Goal: Transaction & Acquisition: Purchase product/service

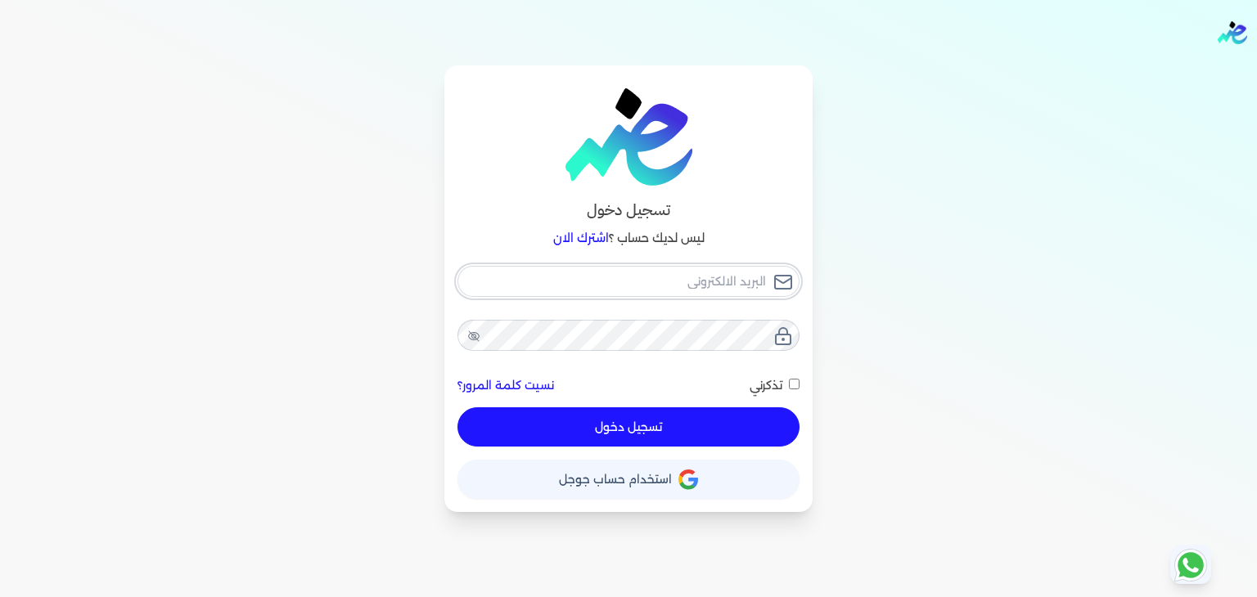
type input "[PERSON_NAME][EMAIL_ADDRESS][PERSON_NAME][DOMAIN_NAME]"
click at [606, 424] on button "تسجيل دخول" at bounding box center [628, 426] width 342 height 39
checkbox input "false"
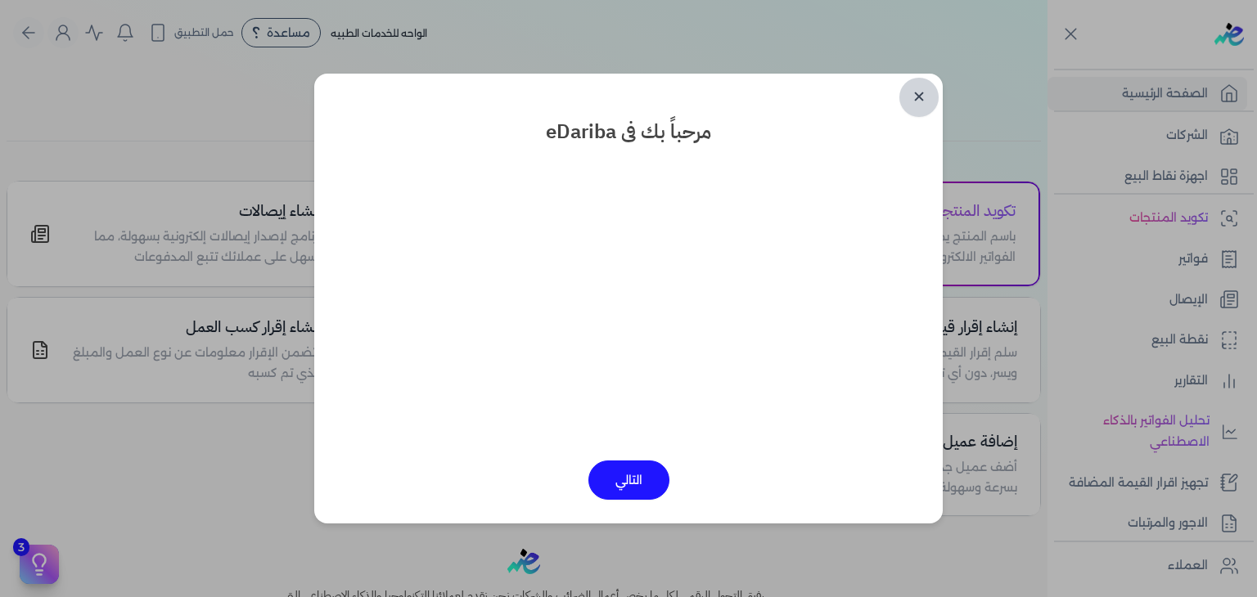
click at [915, 96] on link "✕" at bounding box center [918, 97] width 39 height 39
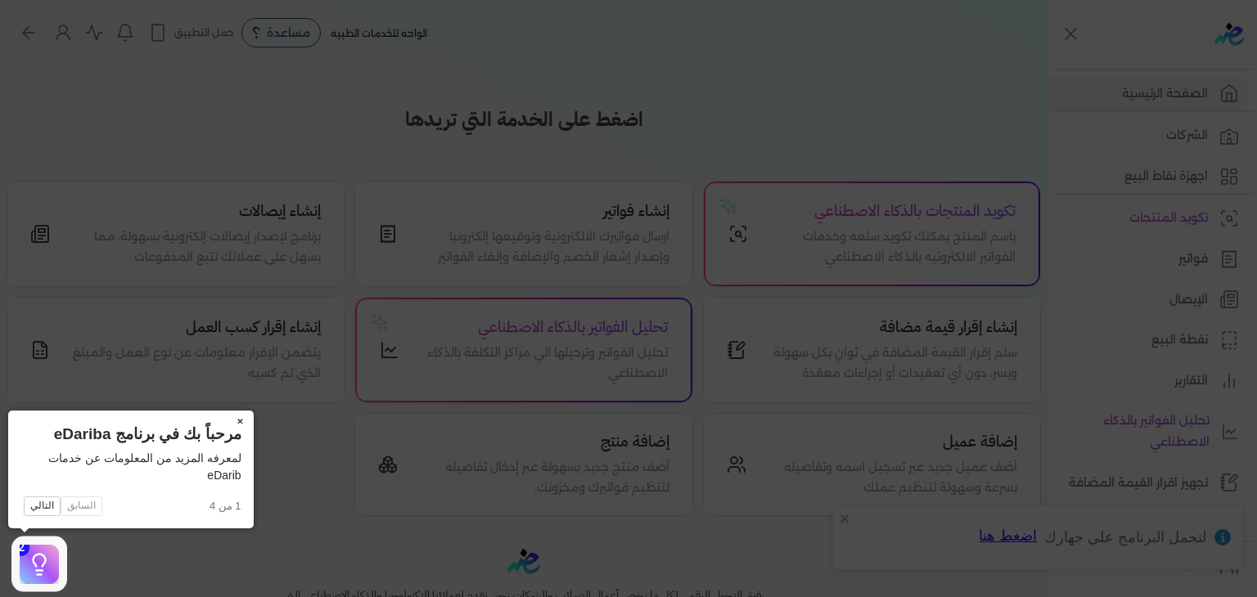
click at [240, 416] on button "×" at bounding box center [240, 422] width 26 height 23
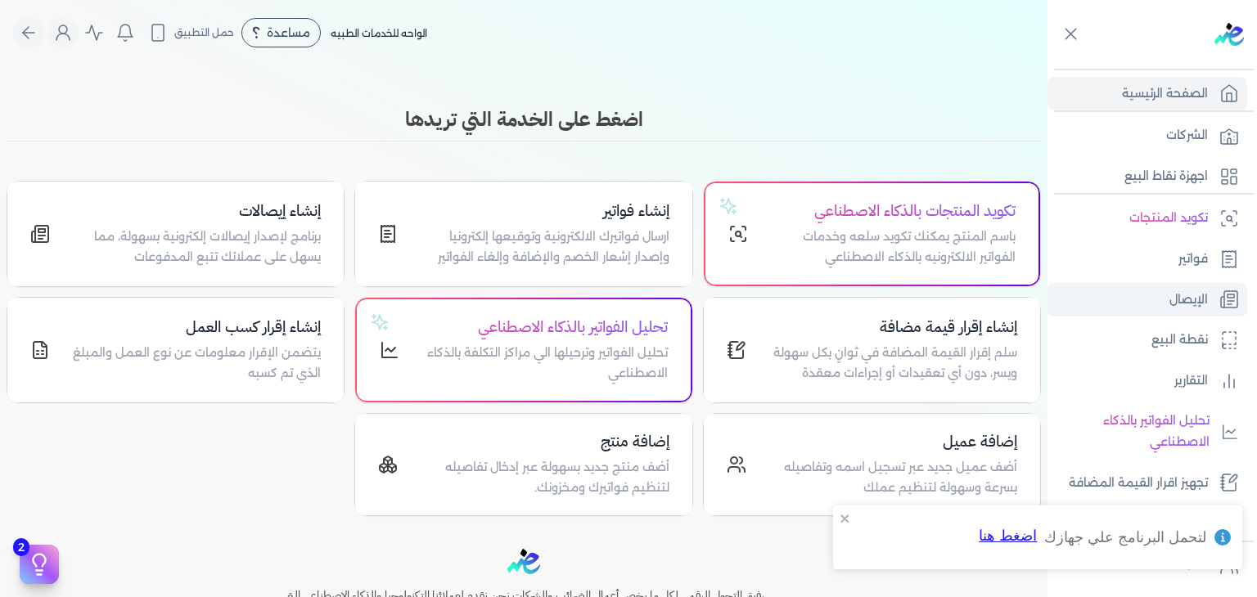
click at [1210, 311] on link "الإيصال" at bounding box center [1147, 300] width 200 height 34
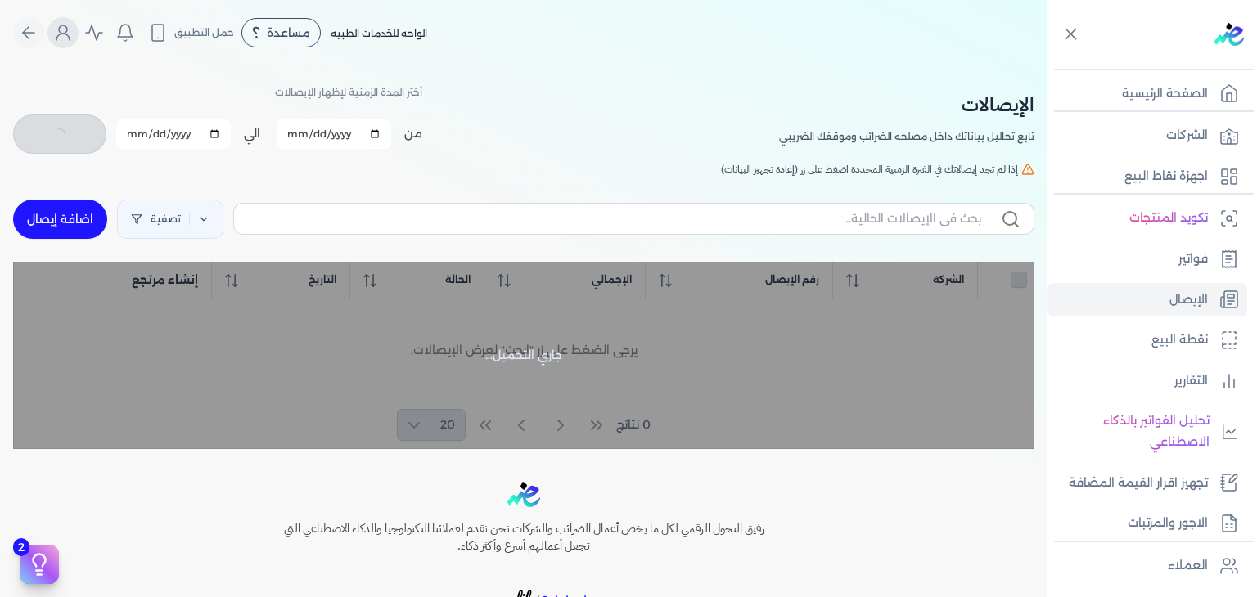
click at [69, 27] on icon "Global" at bounding box center [63, 33] width 20 height 20
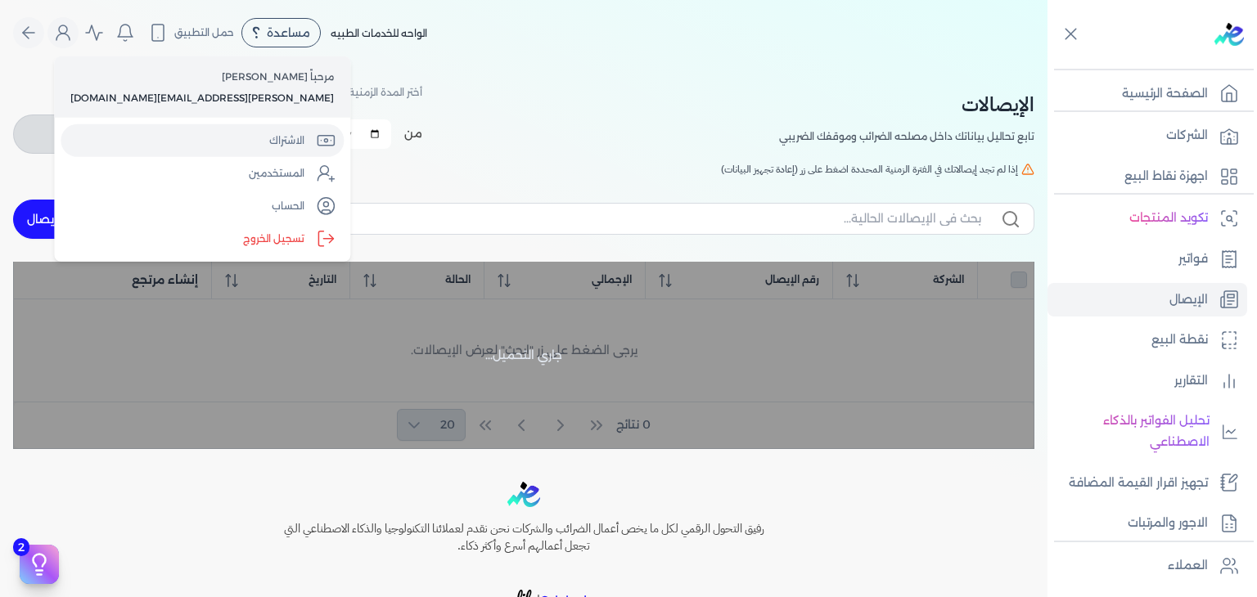
click at [191, 138] on link "الاشتراك" at bounding box center [202, 140] width 283 height 33
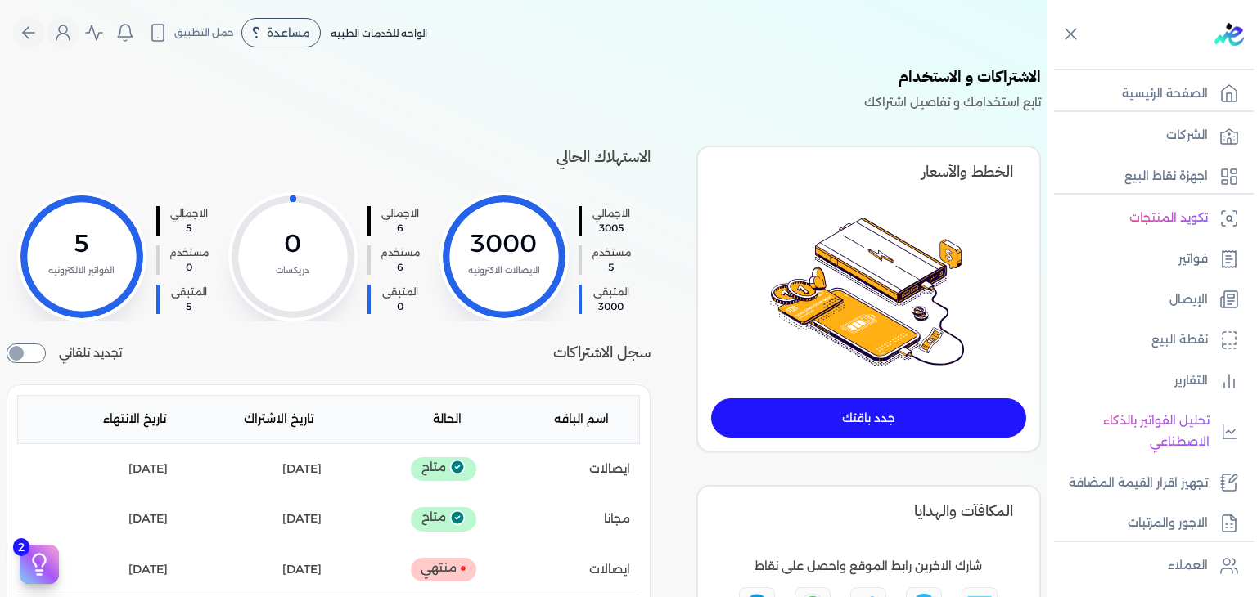
scroll to position [82, 0]
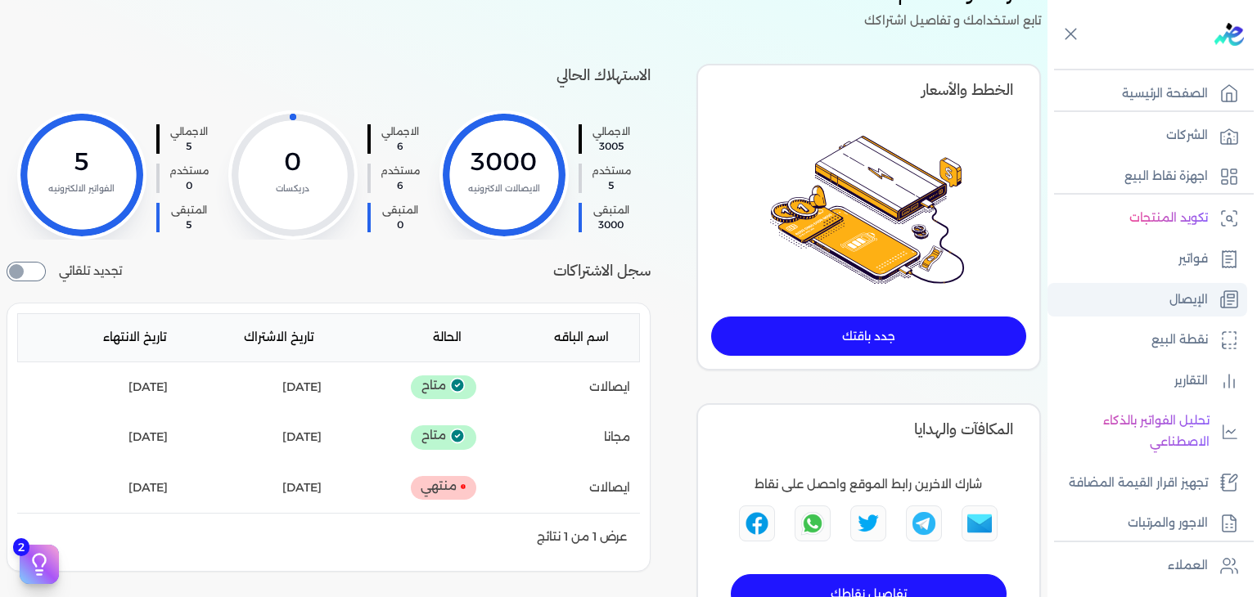
click at [1132, 290] on link "الإيصال" at bounding box center [1147, 300] width 200 height 34
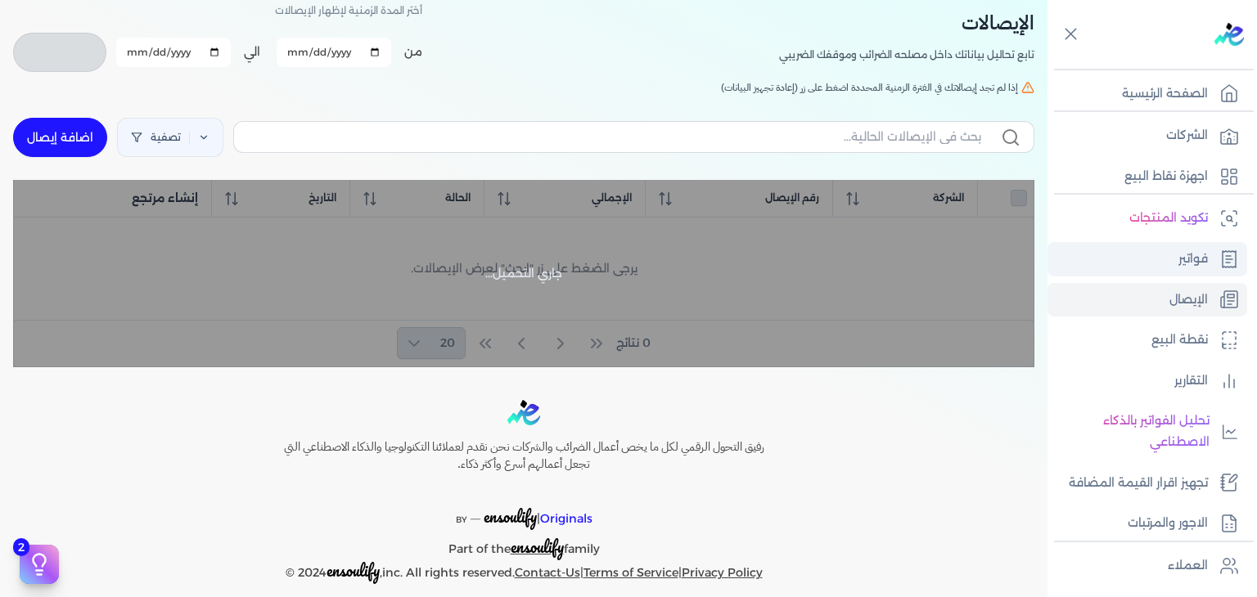
click at [1091, 263] on link "فواتير" at bounding box center [1147, 259] width 200 height 34
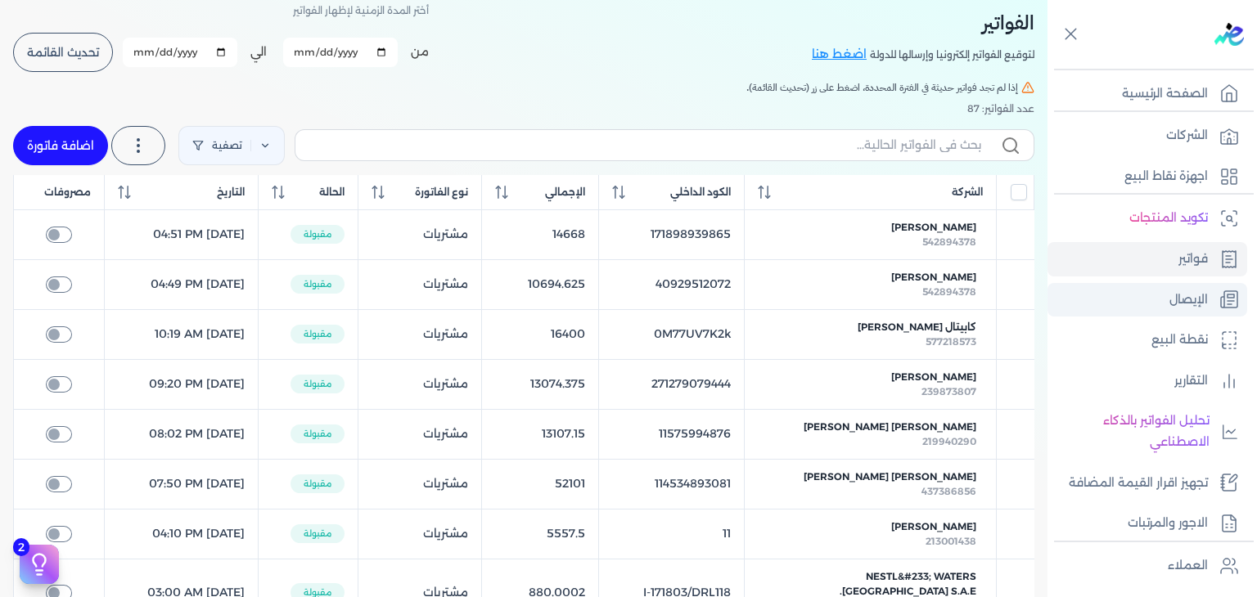
click at [1152, 290] on link "الإيصال" at bounding box center [1147, 300] width 200 height 34
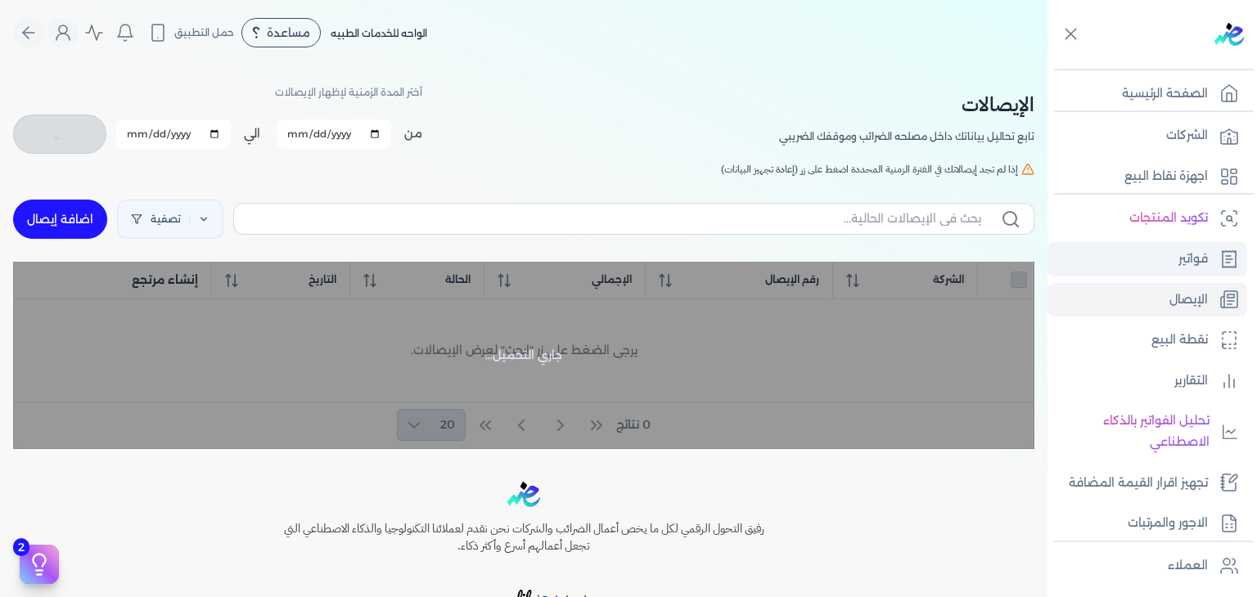
click at [1184, 263] on p "فواتير" at bounding box center [1192, 259] width 29 height 21
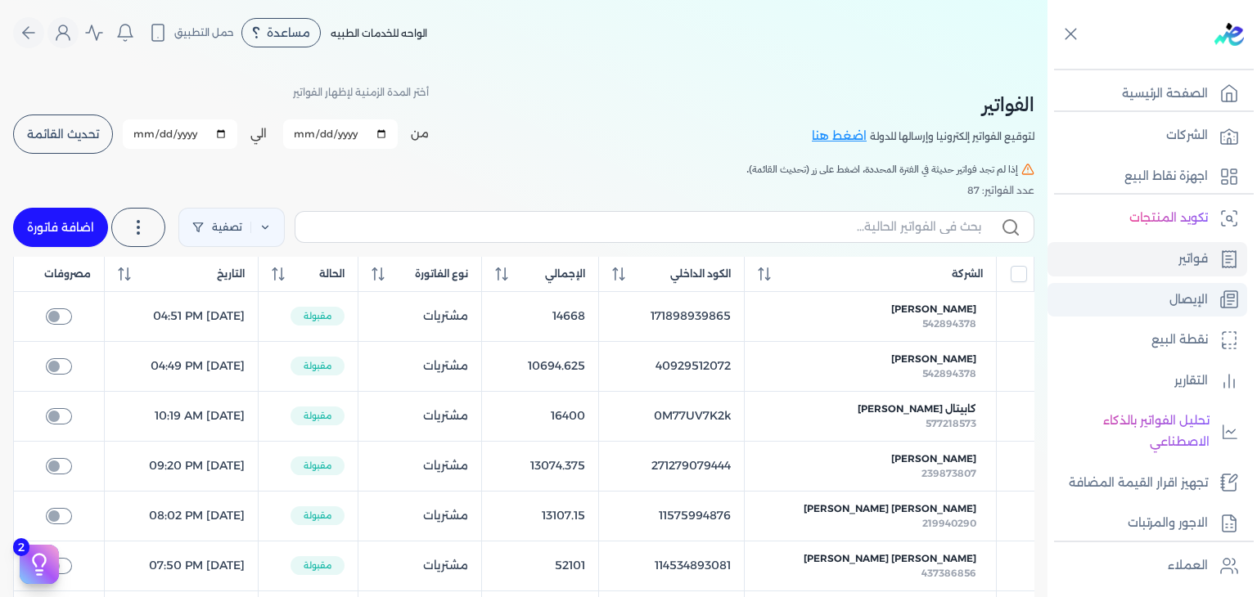
click at [1173, 299] on p "الإيصال" at bounding box center [1188, 300] width 38 height 21
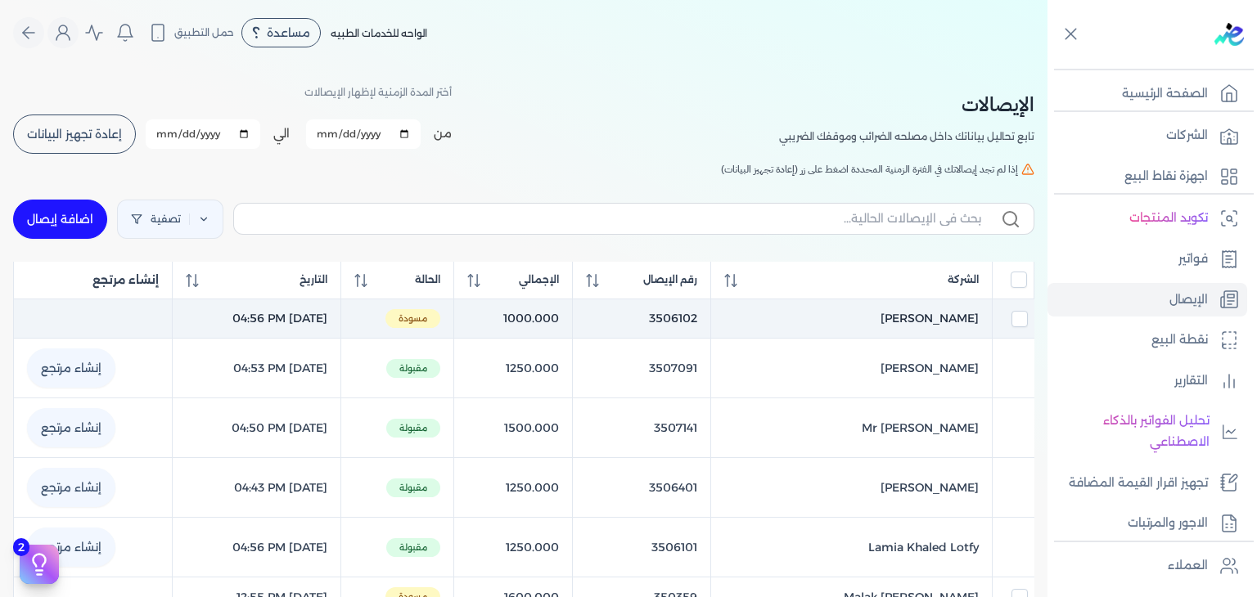
click at [1012, 317] on input "checkbox" at bounding box center [1019, 319] width 16 height 16
checkbox input "true"
checkbox input "false"
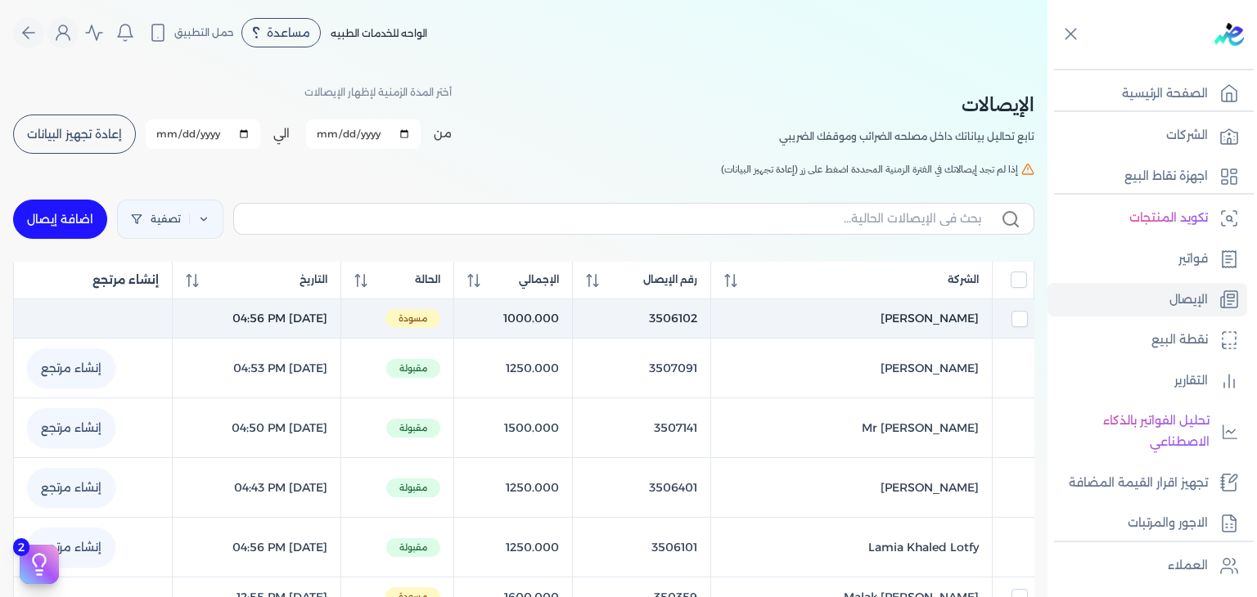
checkbox input "false"
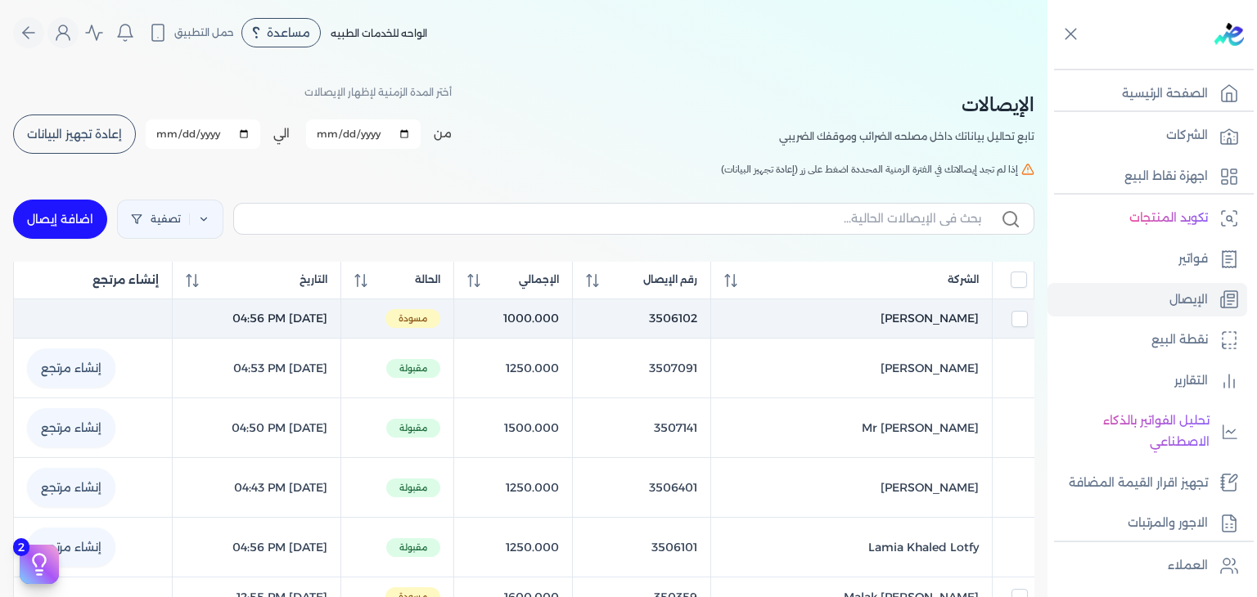
checkbox input "false"
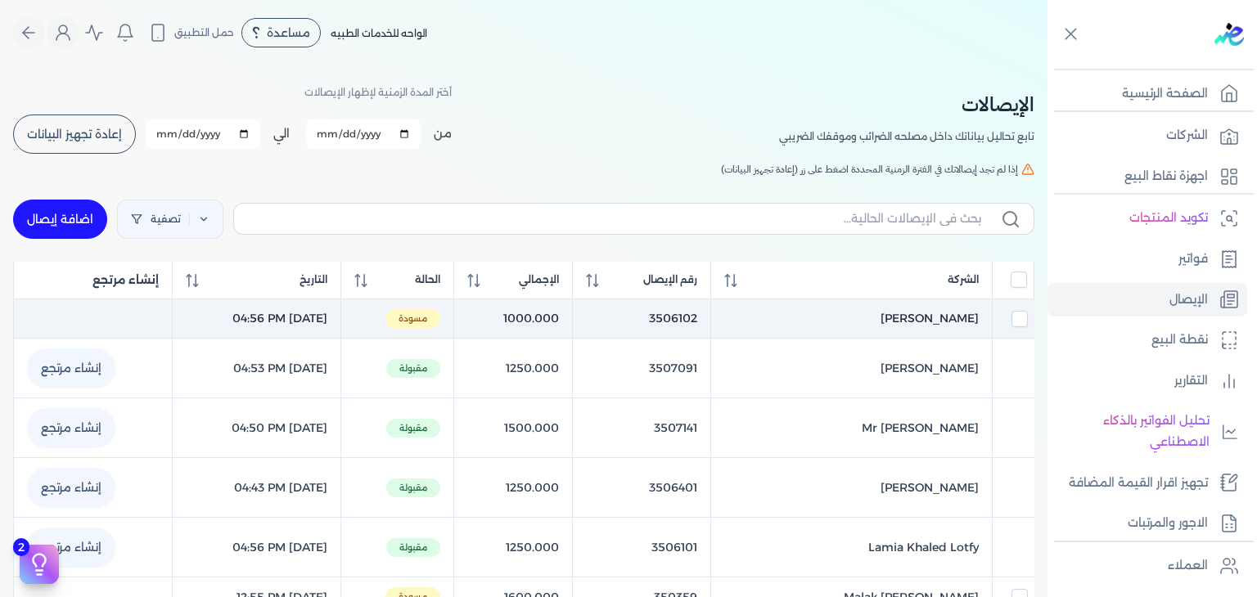
checkbox input "false"
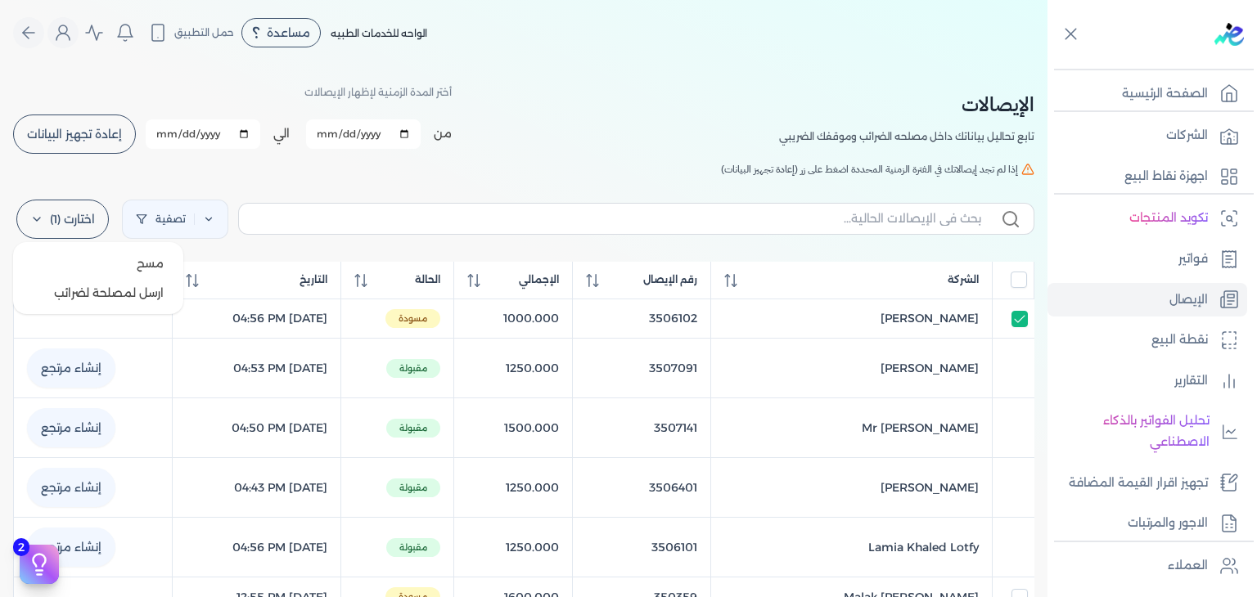
click at [68, 210] on label "اختارت (1)" at bounding box center [62, 219] width 92 height 39
click at [121, 286] on button "ارسل لمصلحة لضرائب" at bounding box center [98, 292] width 157 height 29
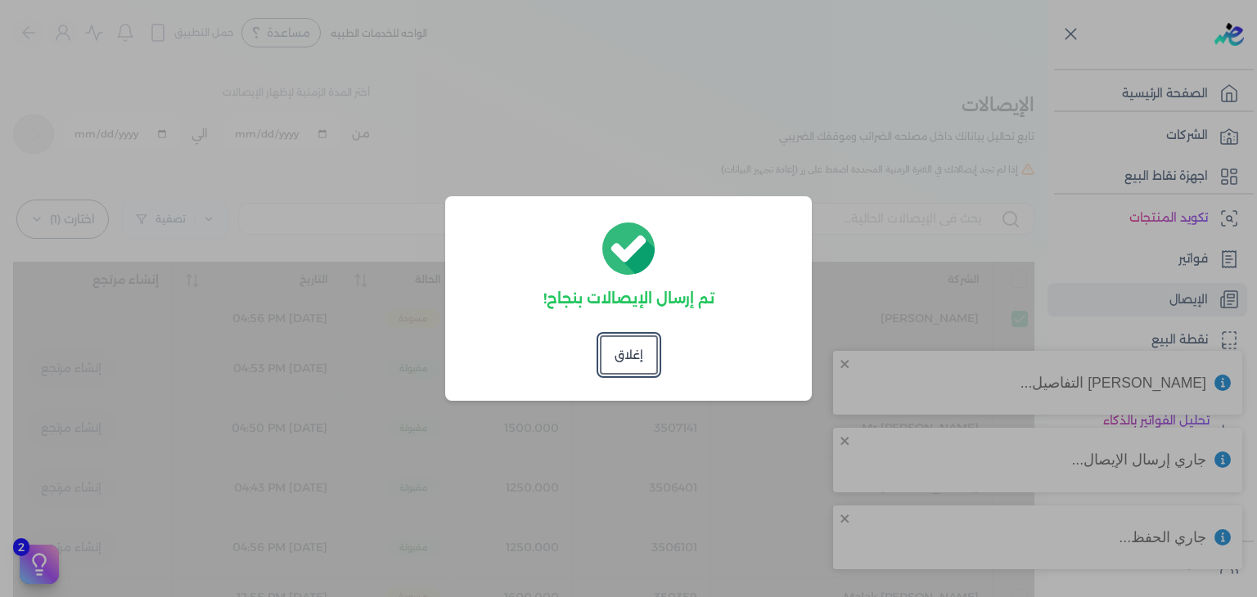
checkbox input "false"
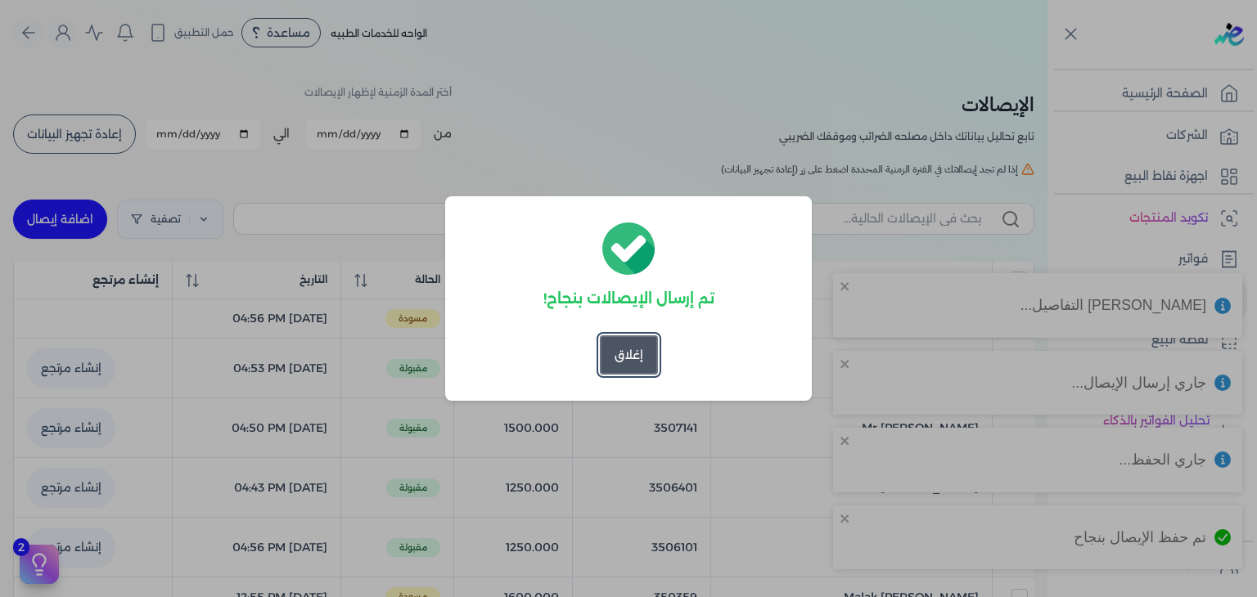
click at [636, 338] on button "إغلاق" at bounding box center [629, 354] width 58 height 39
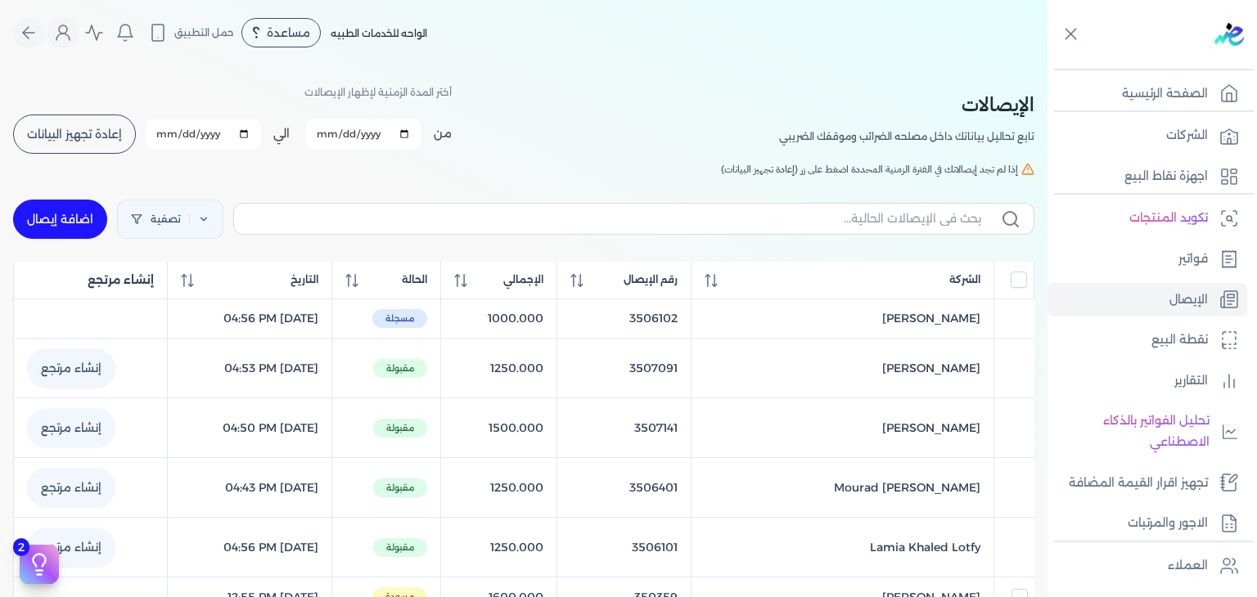
click at [108, 137] on span "إعادة تجهيز البيانات" at bounding box center [74, 133] width 95 height 11
checkbox input "false"
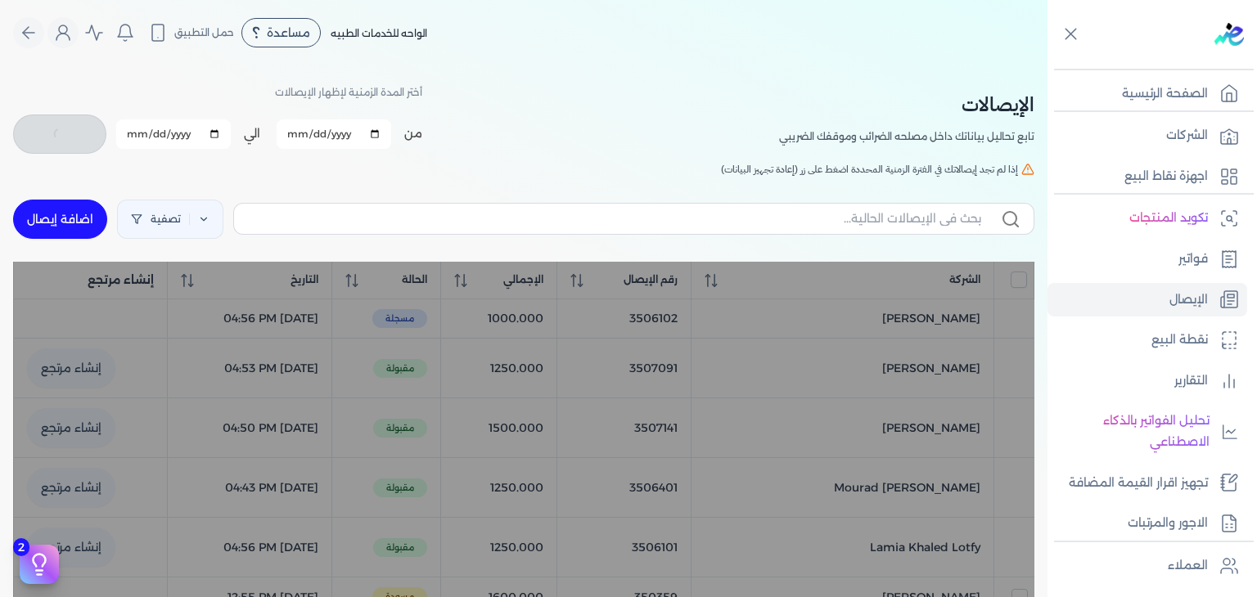
click at [101, 223] on link "اضافة إيصال" at bounding box center [60, 219] width 94 height 39
select select
select select "EGP"
select select "EGS"
select select "B"
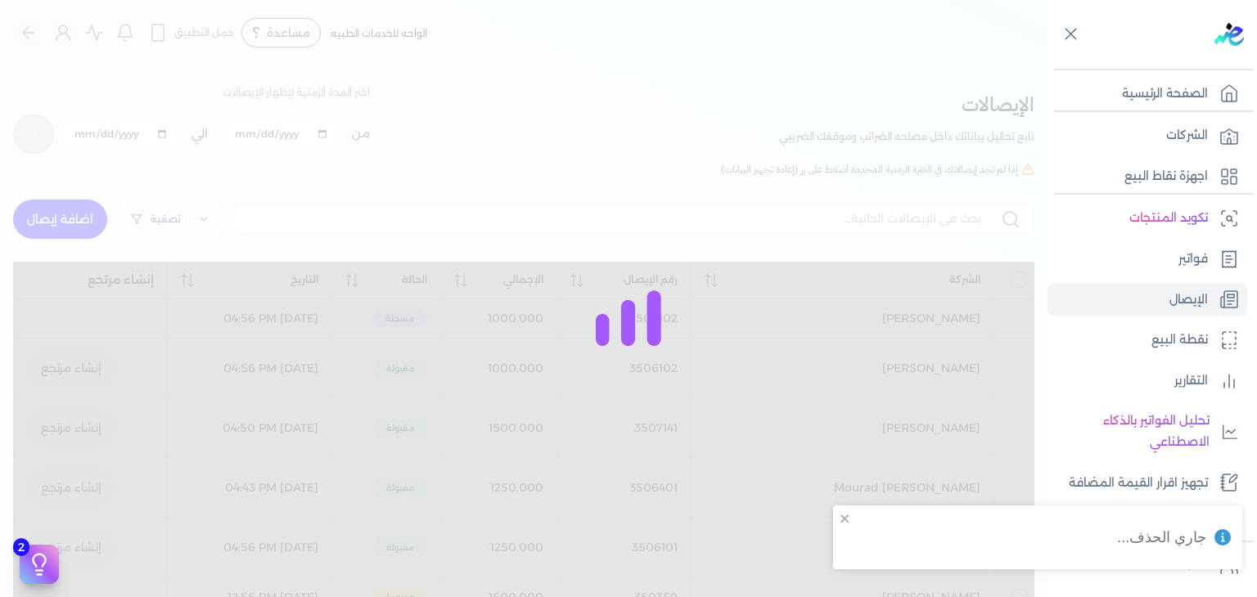
checkbox input "false"
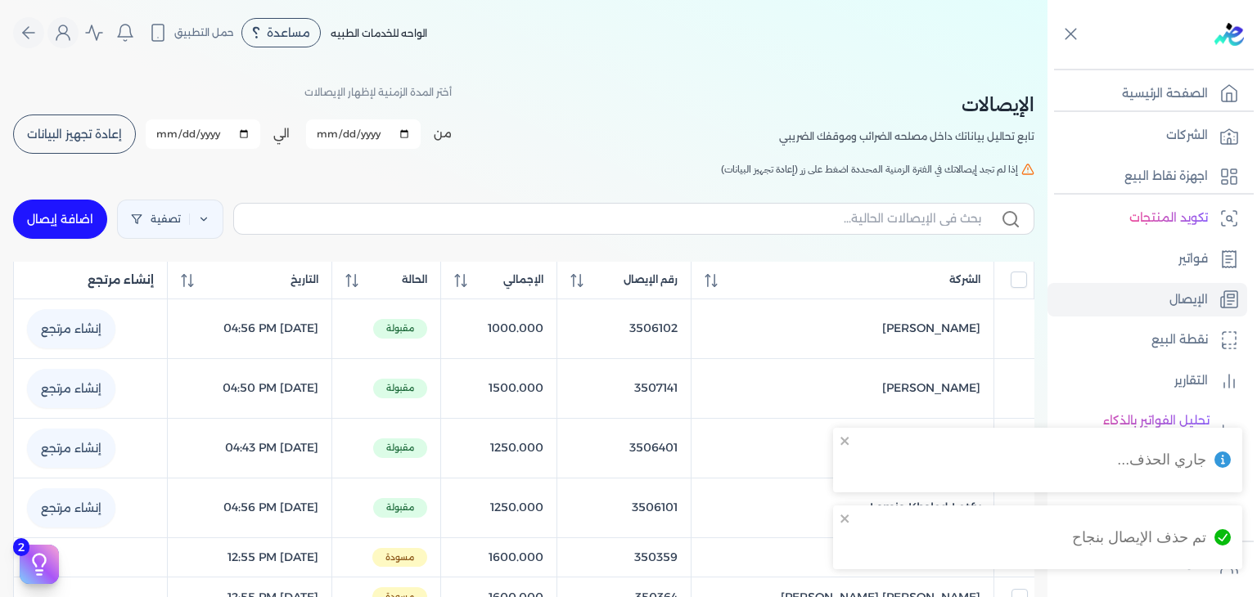
click at [53, 227] on link "اضافة إيصال" at bounding box center [60, 219] width 94 height 39
select select
select select "EGP"
select select "EGS"
select select "B"
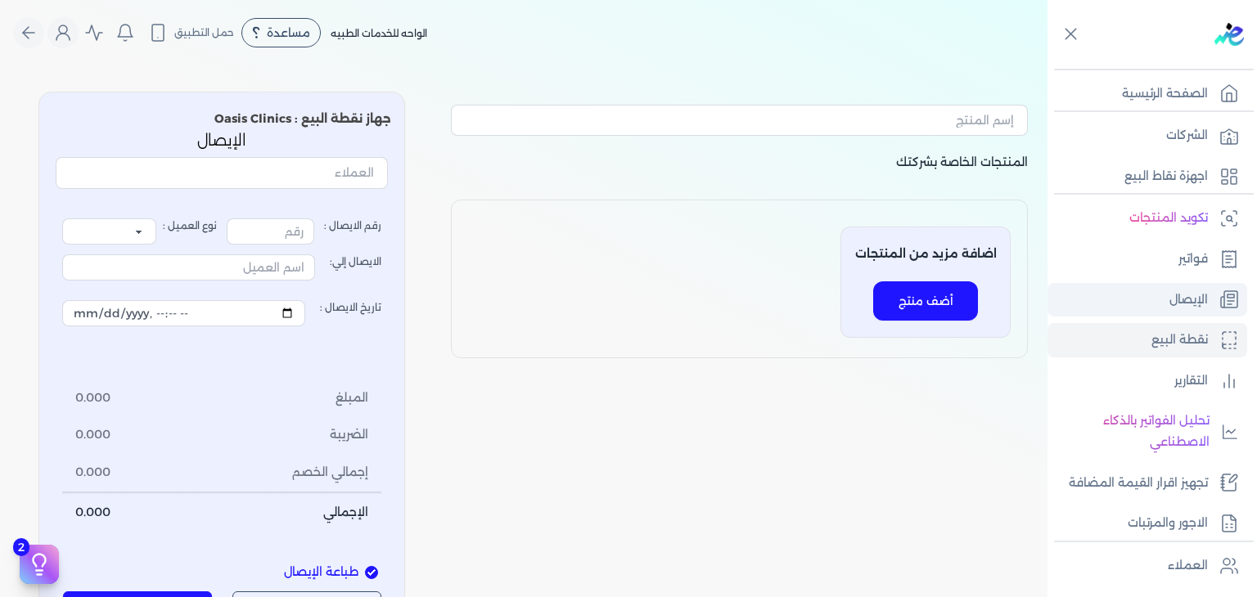
click at [1185, 291] on p "الإيصال" at bounding box center [1188, 300] width 38 height 21
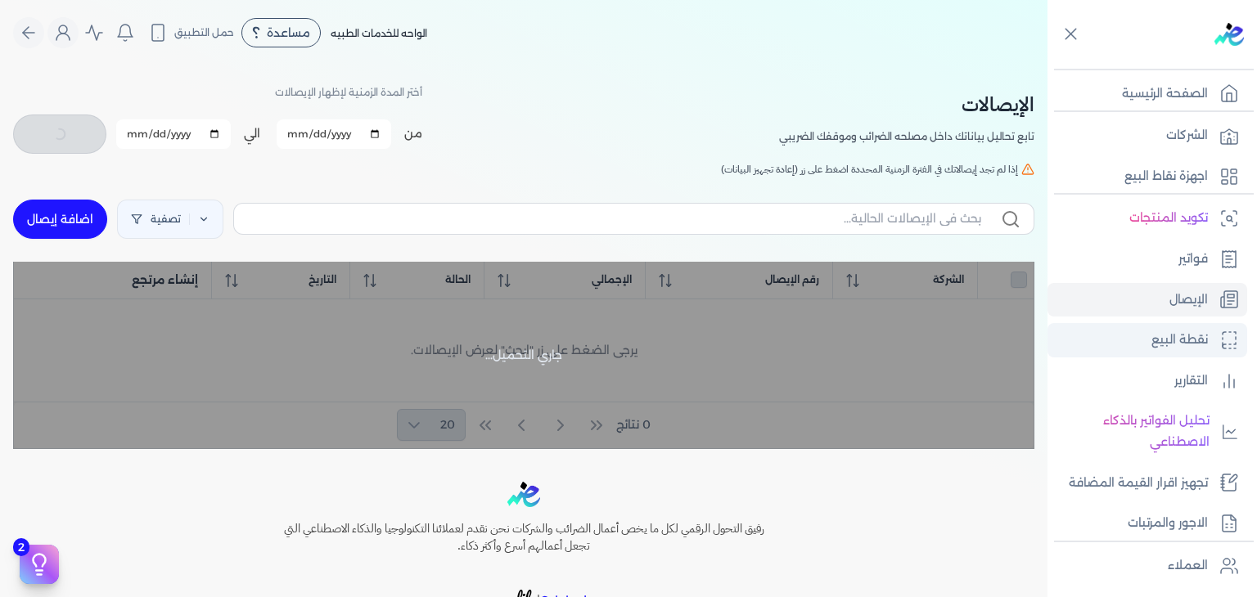
click at [1172, 344] on p "نقطة البيع" at bounding box center [1179, 340] width 56 height 21
select select "EGP"
select select "EGS"
select select "B"
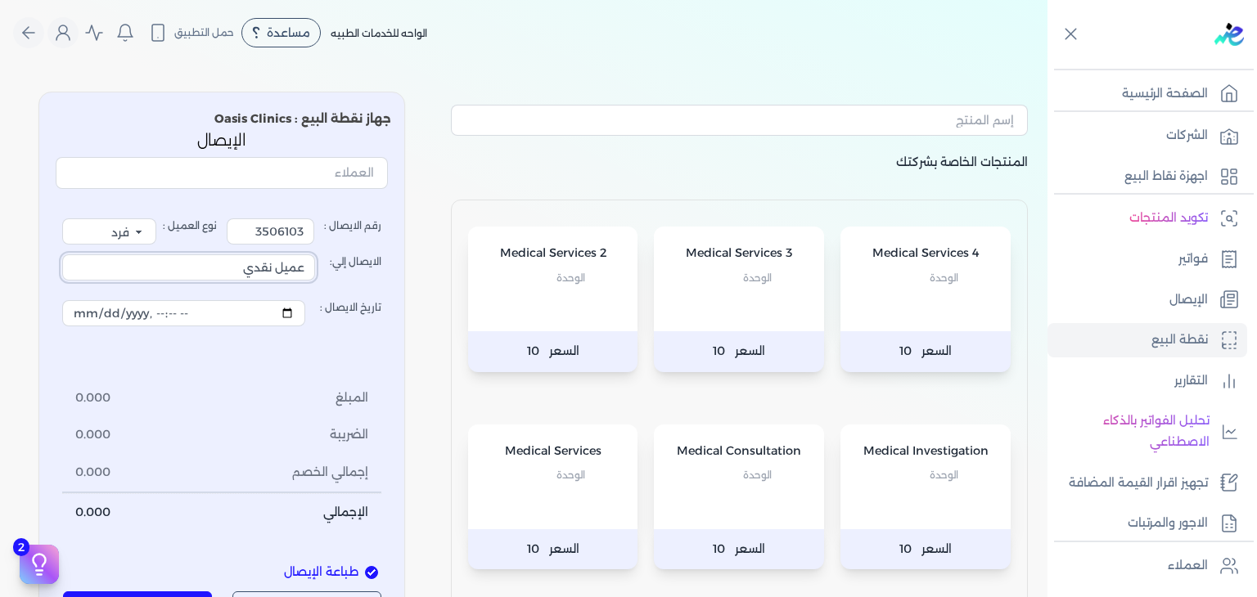
drag, startPoint x: 224, startPoint y: 276, endPoint x: 418, endPoint y: 293, distance: 194.7
click at [418, 293] on div "المنتجات الخاصة بشركتك Medical Services 4 الوحدة السعر 10 Medical Services 3 ال…" at bounding box center [523, 416] width 1047 height 675
type input "[PERSON_NAME] [PERSON_NAME]"
drag, startPoint x: 243, startPoint y: 233, endPoint x: 466, endPoint y: 262, distance: 225.2
click at [466, 262] on div "المنتجات الخاصة بشركتك Medical Services 4 الوحدة السعر 10 Medical Services 3 ال…" at bounding box center [523, 416] width 1047 height 675
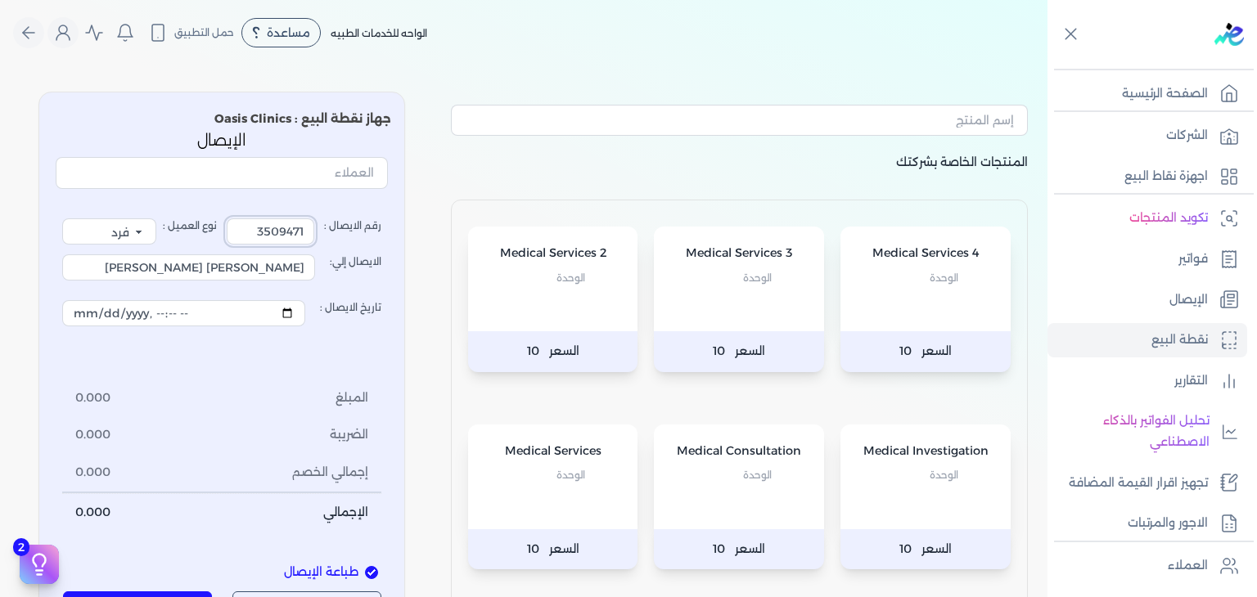
type input "3509471"
click at [754, 472] on span "الوحدة" at bounding box center [757, 475] width 29 height 21
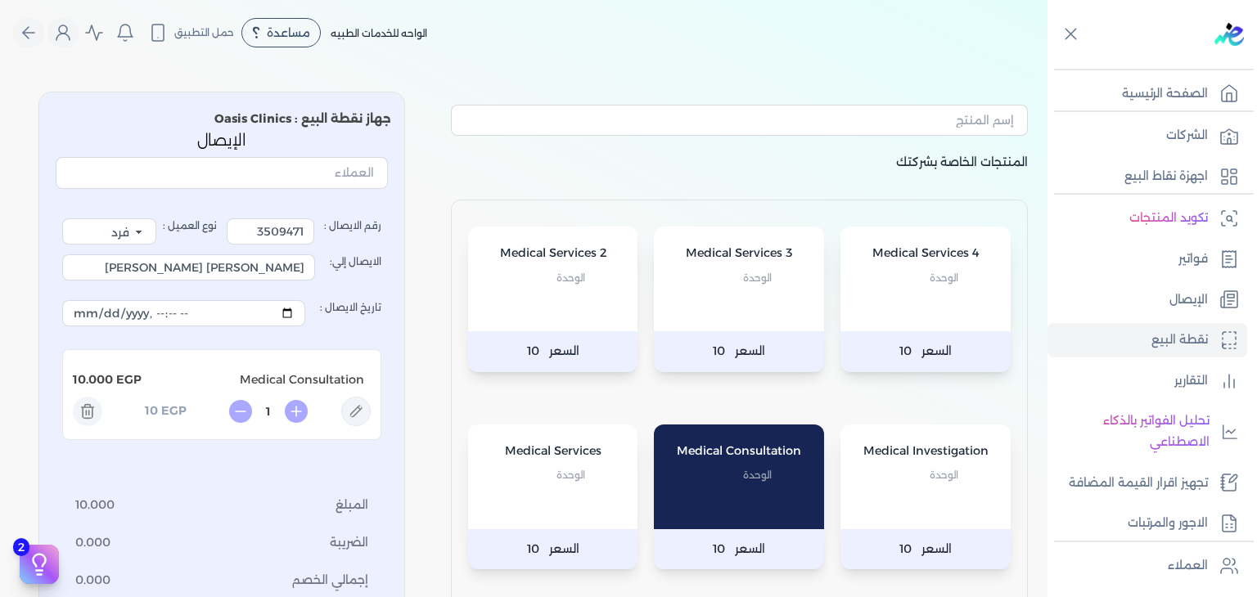
scroll to position [82, 0]
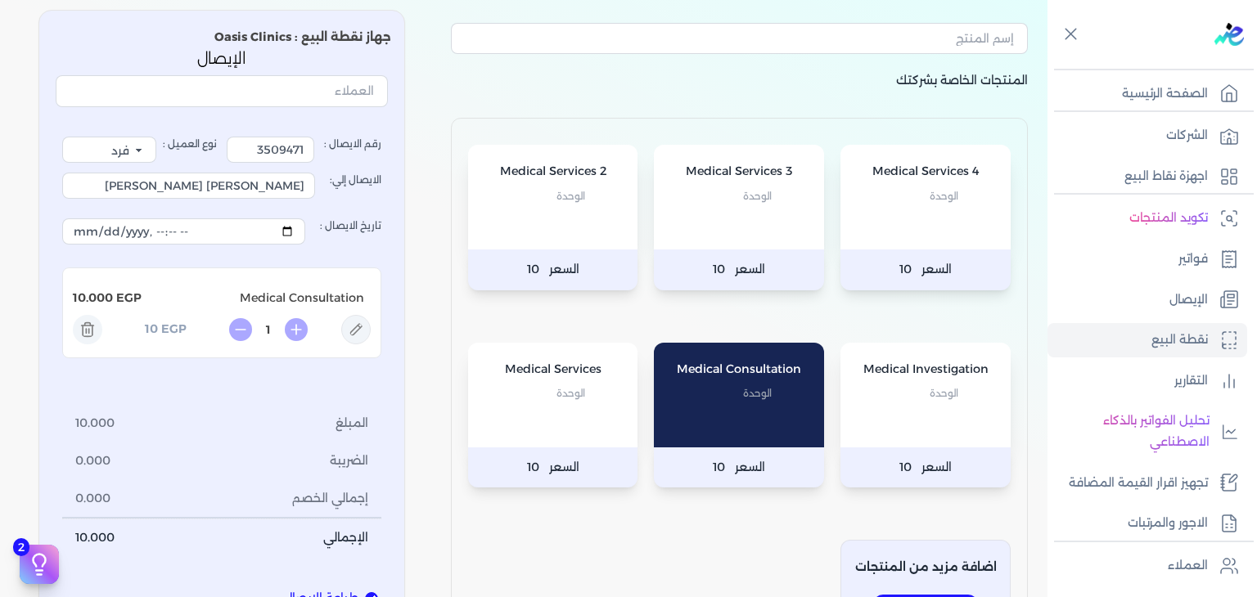
click at [362, 326] on icon at bounding box center [356, 330] width 12 height 12
type input "Medical Consultation"
type input "10"
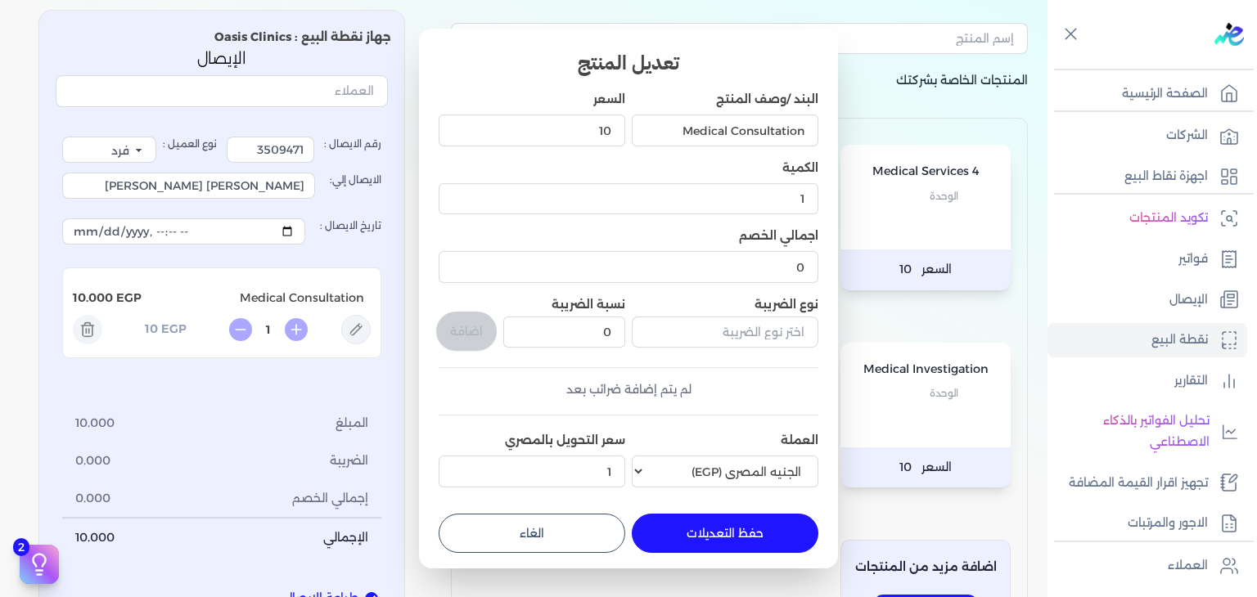
click at [687, 110] on div "Medical Consultation" at bounding box center [725, 130] width 187 height 44
click at [693, 135] on input "Medical Consultation" at bounding box center [725, 130] width 187 height 31
click at [694, 135] on input "Medical Consultation" at bounding box center [725, 130] width 187 height 31
click at [705, 108] on div "Medical Consultation" at bounding box center [725, 130] width 187 height 44
click at [706, 109] on div "Medical Consultation" at bounding box center [725, 130] width 187 height 44
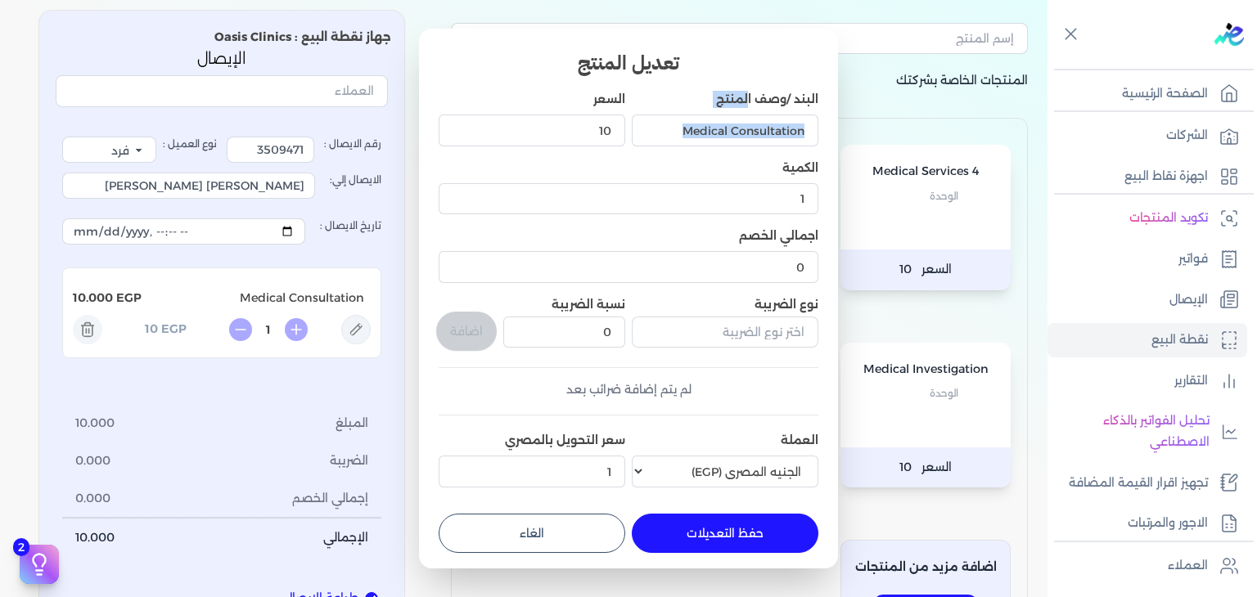
click at [704, 135] on input "Medical Consultation" at bounding box center [725, 130] width 187 height 31
click at [700, 136] on input "Medical Consultation" at bounding box center [725, 130] width 187 height 31
type input "Consultation ( GIT )"
drag, startPoint x: 512, startPoint y: 119, endPoint x: 734, endPoint y: 141, distance: 222.8
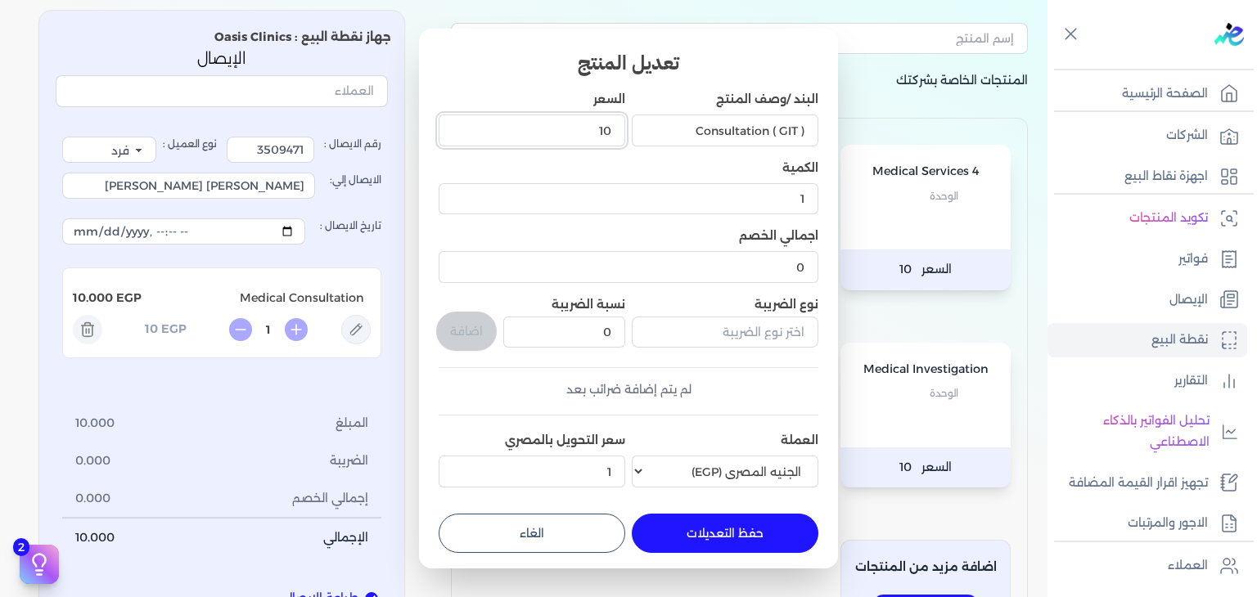
click at [734, 141] on div "البند /وصف المنتج Consultation ( GIT ) السعر 10 الكمية 1 اجمالي الخصم 0 نوع الض…" at bounding box center [629, 292] width 380 height 403
type input "1500"
click at [749, 541] on button "حفظ التعديلات" at bounding box center [725, 533] width 187 height 39
type input "0"
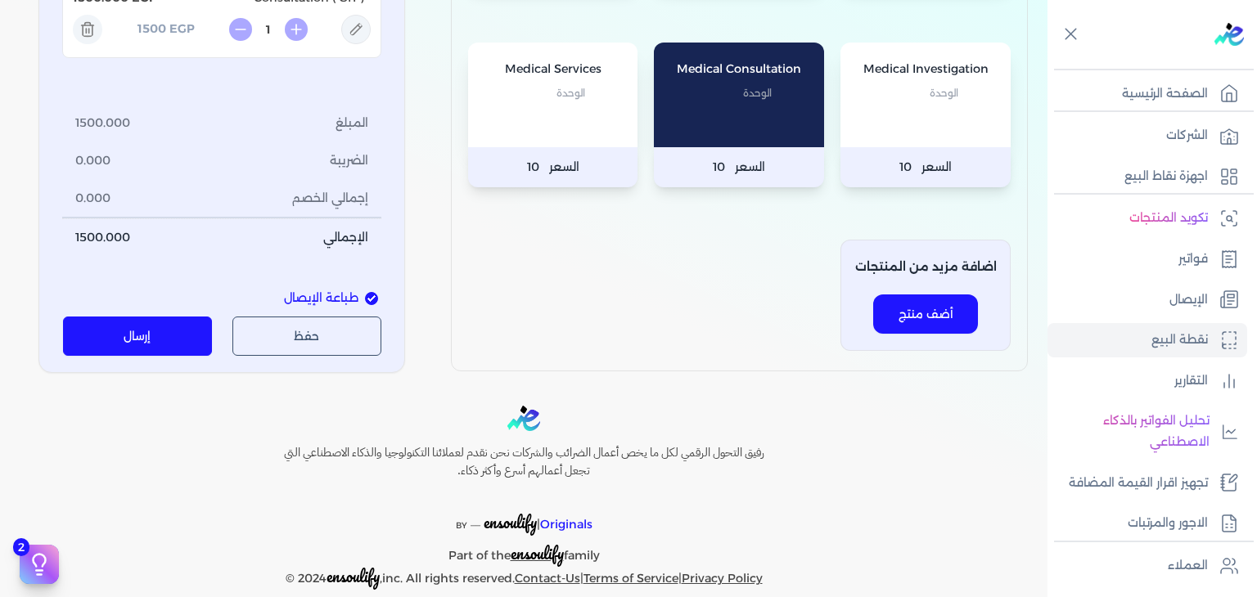
scroll to position [405, 0]
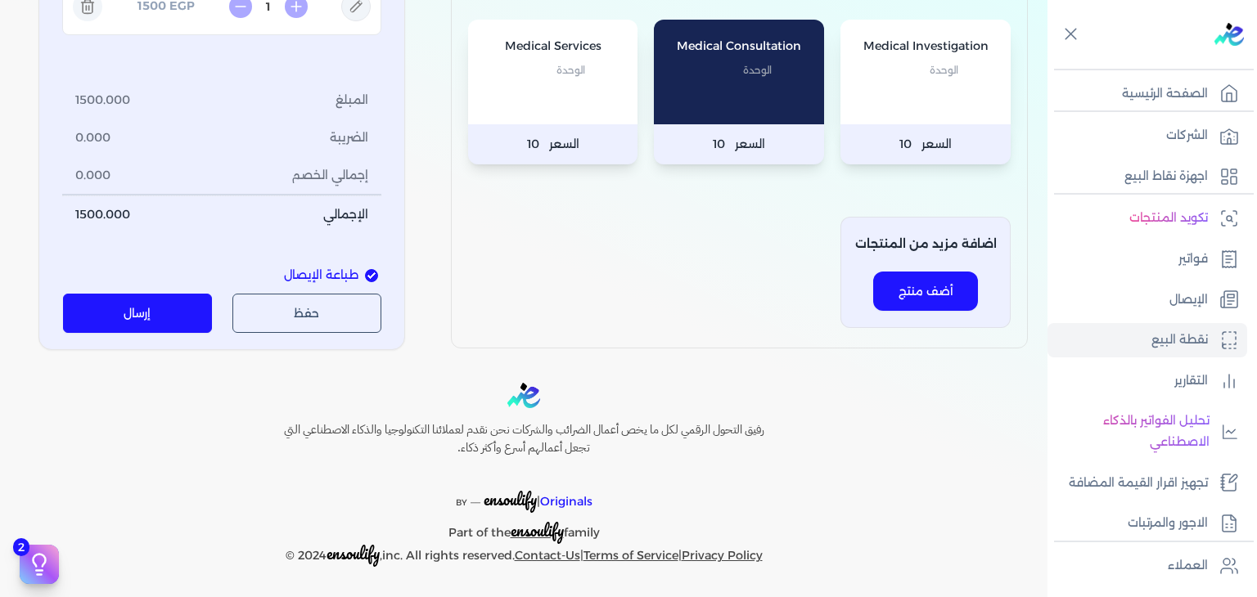
click at [169, 317] on button "إرسال" at bounding box center [138, 313] width 150 height 39
